Goal: Task Accomplishment & Management: Use online tool/utility

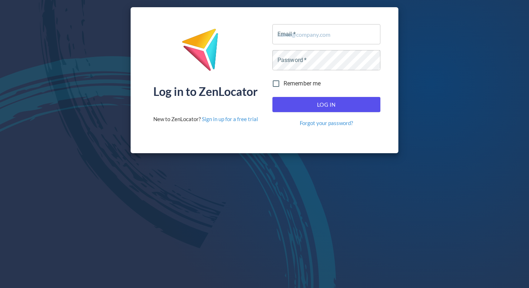
drag, startPoint x: 301, startPoint y: 21, endPoint x: 318, endPoint y: 31, distance: 19.8
click at [301, 21] on div "Email   * Email *" at bounding box center [327, 34] width 114 height 26
click at [318, 31] on input "Email   *" at bounding box center [326, 34] width 108 height 20
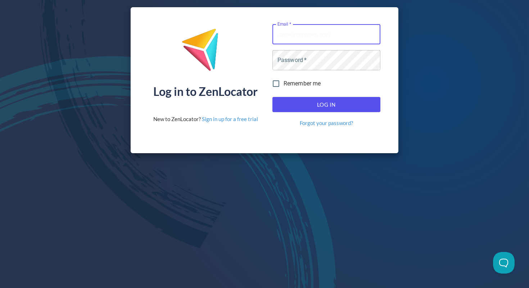
type input "Dealers@selkirk.com"
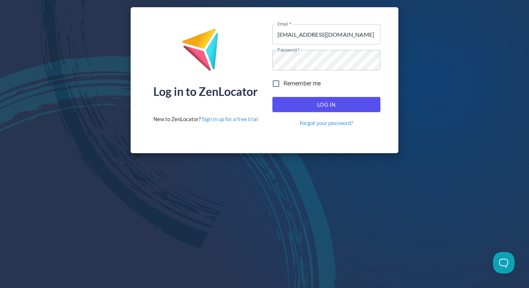
click at [325, 105] on span "Log In" at bounding box center [326, 104] width 92 height 9
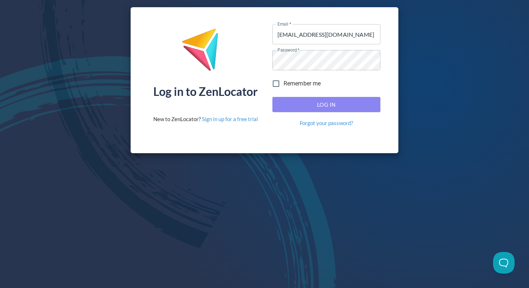
click at [312, 100] on span "Log In" at bounding box center [326, 104] width 92 height 9
click at [322, 105] on span "Log In" at bounding box center [326, 104] width 92 height 9
click at [319, 101] on span "Log In" at bounding box center [326, 104] width 92 height 9
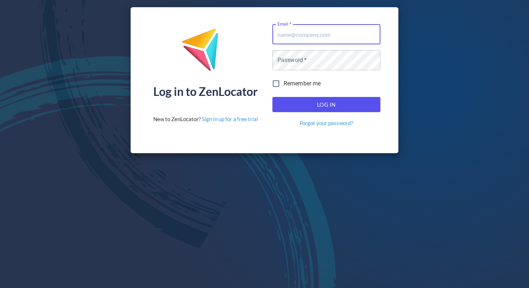
type input "[EMAIL_ADDRESS][DOMAIN_NAME]"
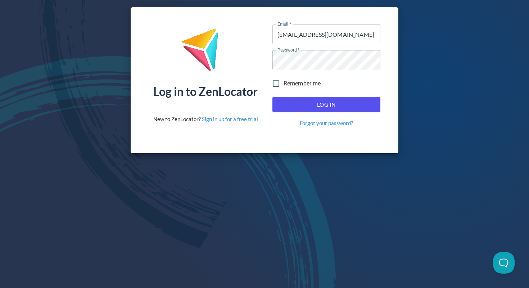
drag, startPoint x: 319, startPoint y: 98, endPoint x: 320, endPoint y: 102, distance: 4.2
click at [319, 98] on button "Log In" at bounding box center [326, 104] width 108 height 15
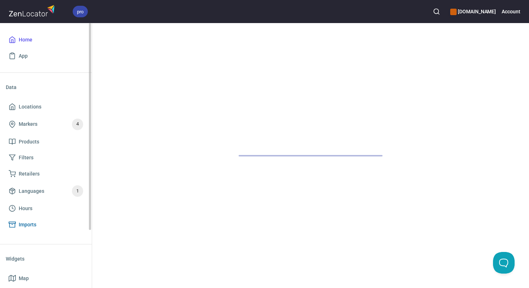
scroll to position [4, 0]
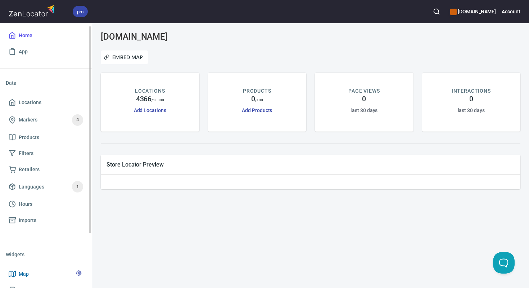
click at [27, 269] on link "Map" at bounding box center [46, 274] width 80 height 16
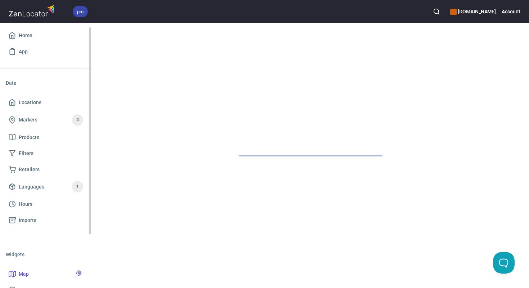
scroll to position [5, 0]
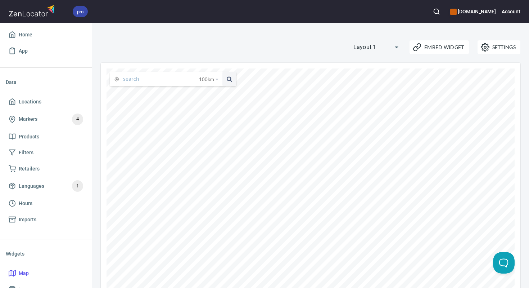
click at [163, 78] on input "text" at bounding box center [161, 79] width 76 height 14
click at [222, 72] on button at bounding box center [229, 79] width 14 height 14
click at [205, 77] on span "100 km" at bounding box center [206, 79] width 15 height 14
click at [209, 90] on li "25 kilometers" at bounding box center [211, 90] width 39 height 7
click at [167, 77] on input "sunnyvale" at bounding box center [156, 79] width 67 height 14
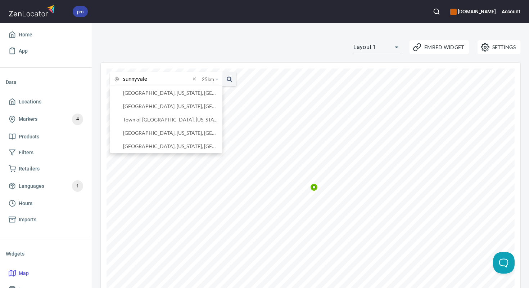
click at [222, 72] on button at bounding box center [229, 79] width 14 height 14
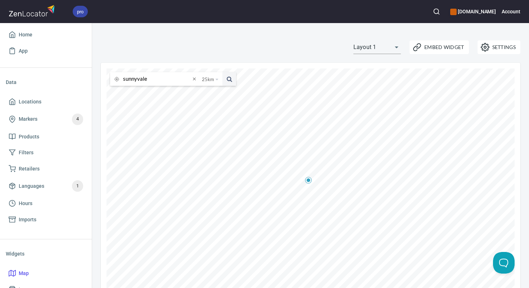
scroll to position [28, 0]
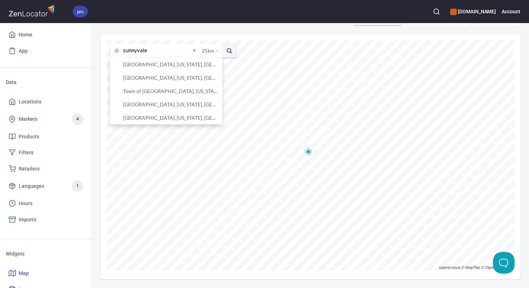
click at [160, 51] on input "sunnyvale" at bounding box center [156, 51] width 67 height 14
click at [175, 68] on li "[GEOGRAPHIC_DATA], [US_STATE], [GEOGRAPHIC_DATA]" at bounding box center [166, 64] width 112 height 13
click at [168, 50] on input "[GEOGRAPHIC_DATA], [US_STATE], [GEOGRAPHIC_DATA]" at bounding box center [156, 51] width 67 height 14
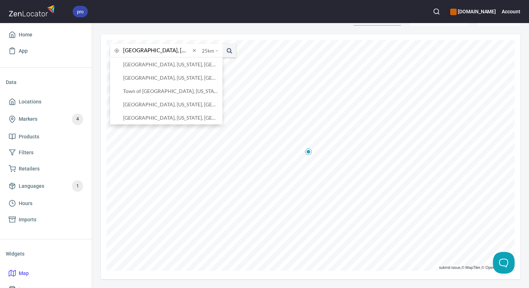
click at [168, 50] on input "[GEOGRAPHIC_DATA], [US_STATE], [GEOGRAPHIC_DATA]" at bounding box center [156, 51] width 67 height 14
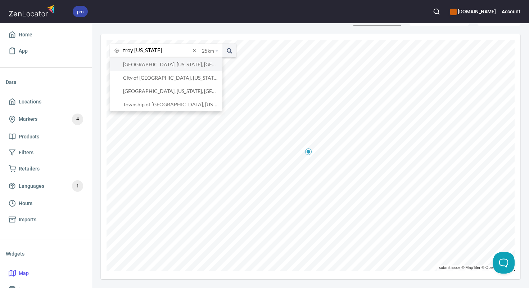
click at [174, 62] on li "[GEOGRAPHIC_DATA], [US_STATE], [GEOGRAPHIC_DATA]" at bounding box center [166, 64] width 112 height 13
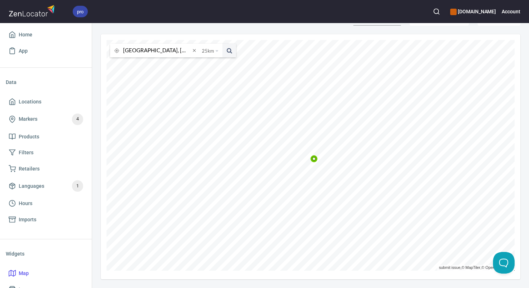
click at [180, 50] on input "[GEOGRAPHIC_DATA], [US_STATE], [GEOGRAPHIC_DATA]" at bounding box center [156, 51] width 67 height 14
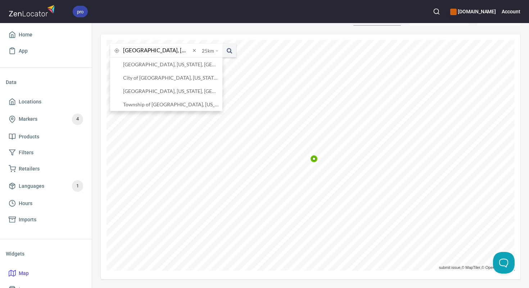
click at [222, 44] on button at bounding box center [229, 51] width 14 height 14
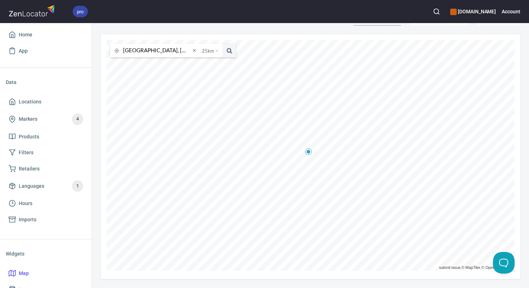
click at [161, 53] on input "[GEOGRAPHIC_DATA], [US_STATE], [GEOGRAPHIC_DATA]" at bounding box center [156, 51] width 67 height 14
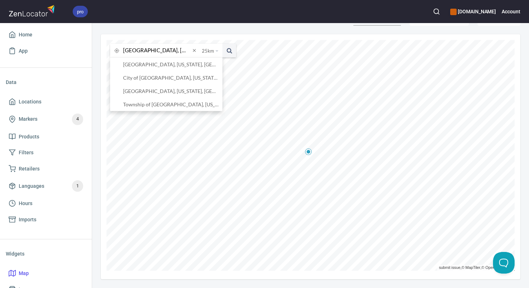
click at [161, 53] on input "[GEOGRAPHIC_DATA], [US_STATE], [GEOGRAPHIC_DATA]" at bounding box center [156, 51] width 67 height 14
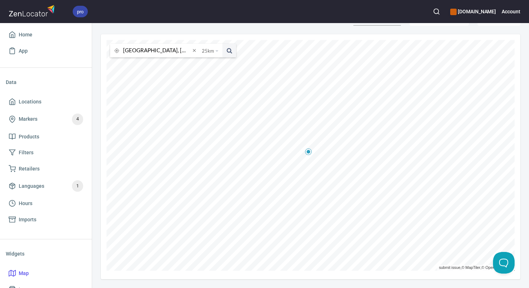
type input "[GEOGRAPHIC_DATA], [GEOGRAPHIC_DATA]"
click at [222, 44] on button at bounding box center [229, 51] width 14 height 14
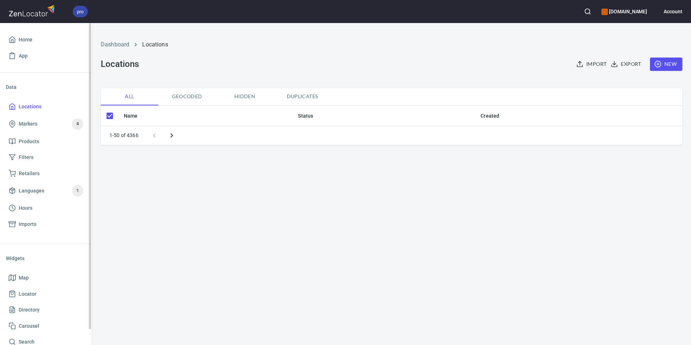
checkbox input "false"
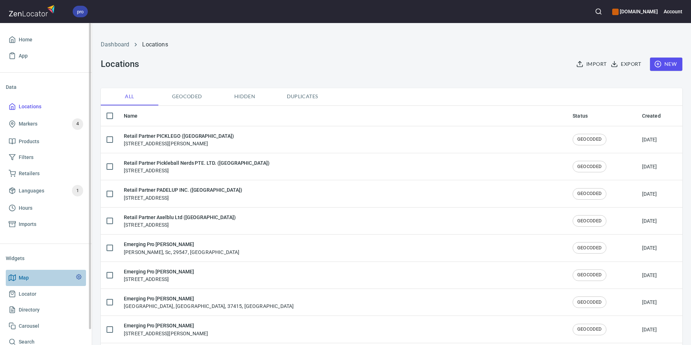
click at [30, 279] on span "Map" at bounding box center [46, 277] width 74 height 9
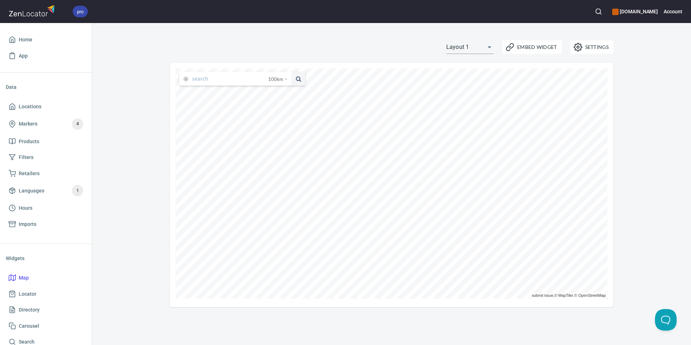
click at [203, 80] on input "text" at bounding box center [230, 79] width 76 height 14
click at [291, 72] on button at bounding box center [298, 79] width 14 height 14
click at [216, 82] on input "boise" at bounding box center [224, 79] width 64 height 14
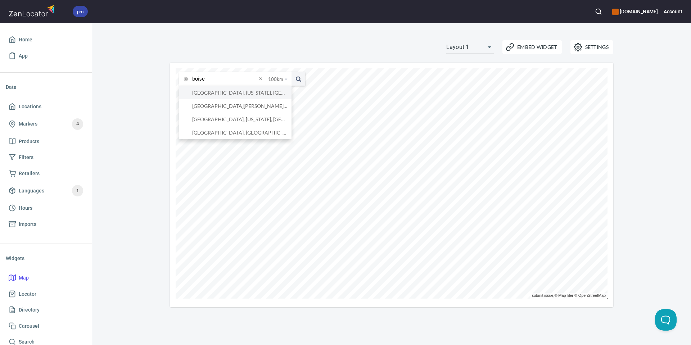
click at [217, 89] on li "Boise, Idaho, United States" at bounding box center [235, 92] width 112 height 13
type input "Boise, Idaho, United States"
